Goal: Information Seeking & Learning: Check status

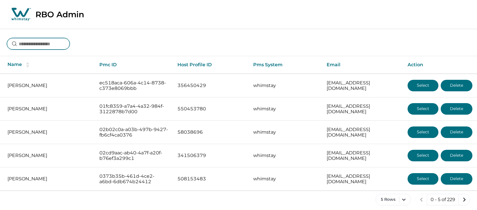
click at [24, 46] on input at bounding box center [38, 44] width 63 height 12
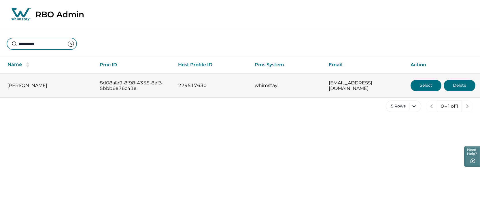
type input "*********"
click at [427, 82] on button "Select" at bounding box center [425, 86] width 31 height 12
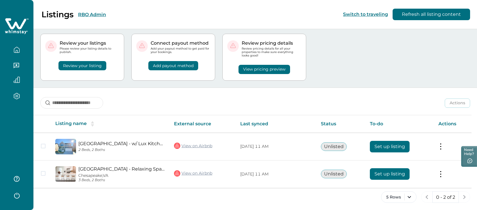
scroll to position [9, 0]
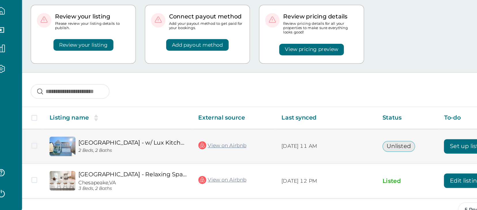
click at [194, 158] on link "View on Airbnb" at bounding box center [193, 156] width 38 height 7
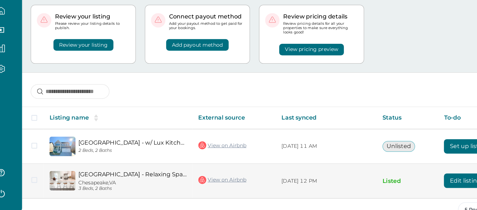
click at [196, 185] on link "View on Airbnb" at bounding box center [193, 184] width 38 height 7
